Goal: Find specific page/section: Find specific page/section

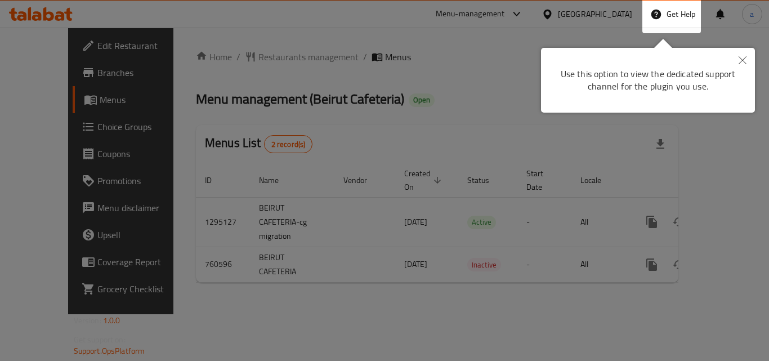
click at [743, 55] on button "Close" at bounding box center [742, 61] width 25 height 26
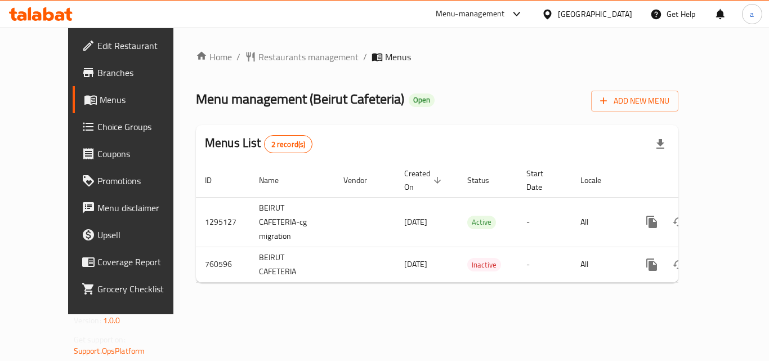
click at [608, 14] on div "[GEOGRAPHIC_DATA]" at bounding box center [595, 14] width 74 height 12
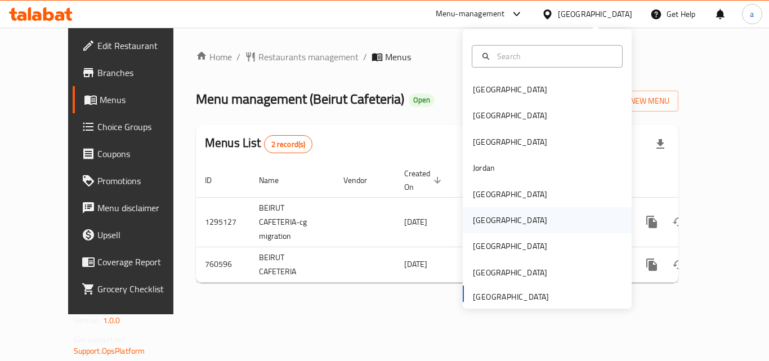
click at [474, 221] on div "[GEOGRAPHIC_DATA]" at bounding box center [510, 220] width 74 height 12
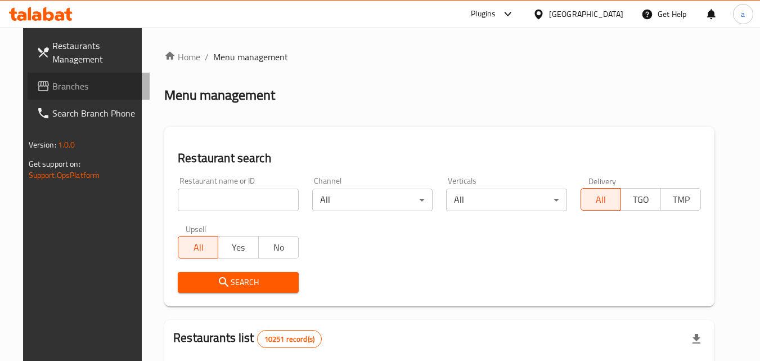
click at [52, 87] on span "Branches" at bounding box center [96, 86] width 89 height 14
